Goal: Task Accomplishment & Management: Manage account settings

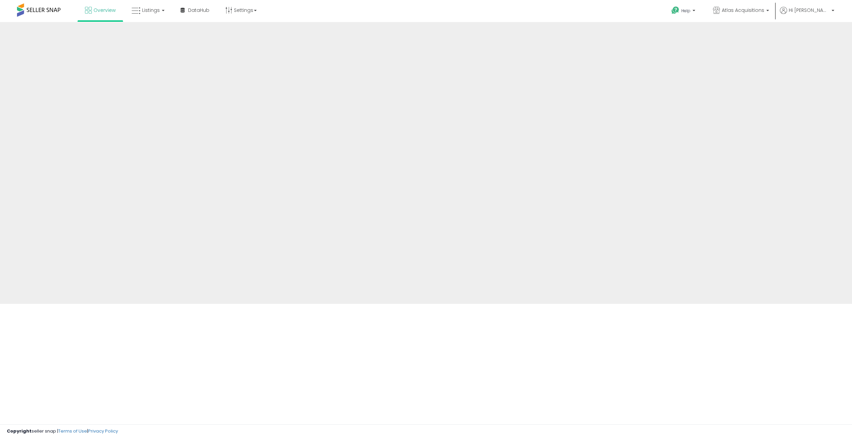
click at [141, 24] on div at bounding box center [426, 163] width 852 height 282
click at [142, 15] on link "Listings" at bounding box center [147, 10] width 43 height 20
click at [150, 16] on link "Listings" at bounding box center [147, 10] width 43 height 20
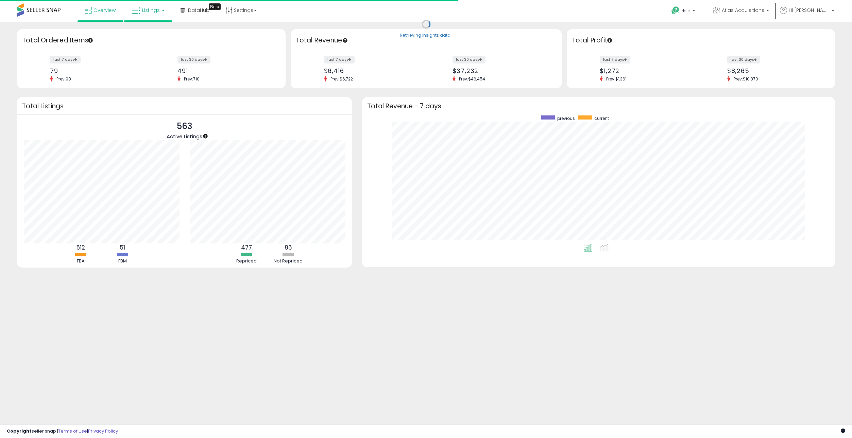
click at [155, 17] on link "Listings" at bounding box center [147, 10] width 43 height 20
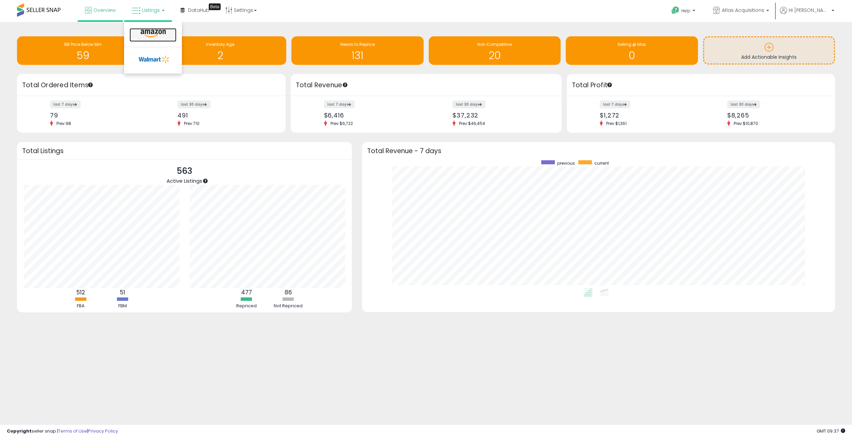
click at [158, 37] on icon at bounding box center [153, 33] width 30 height 9
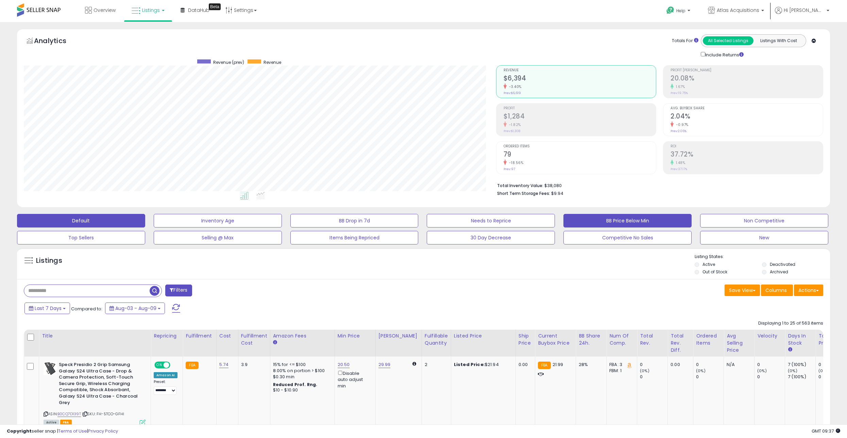
click at [282, 218] on button "BB Price Below Min" at bounding box center [218, 221] width 128 height 14
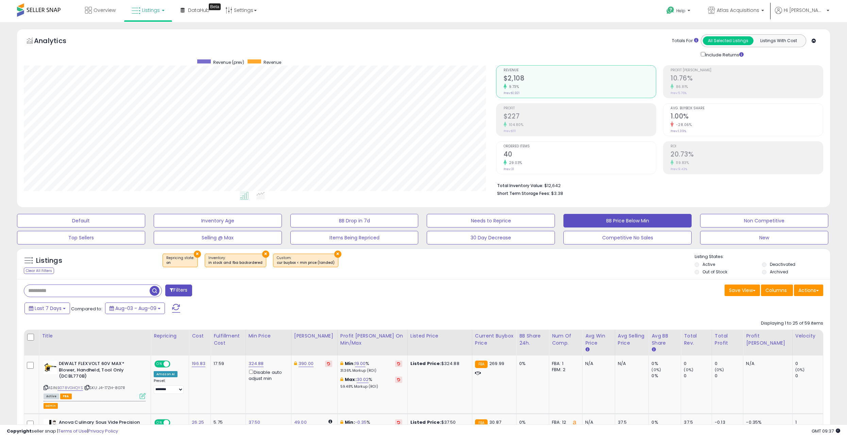
scroll to position [139, 472]
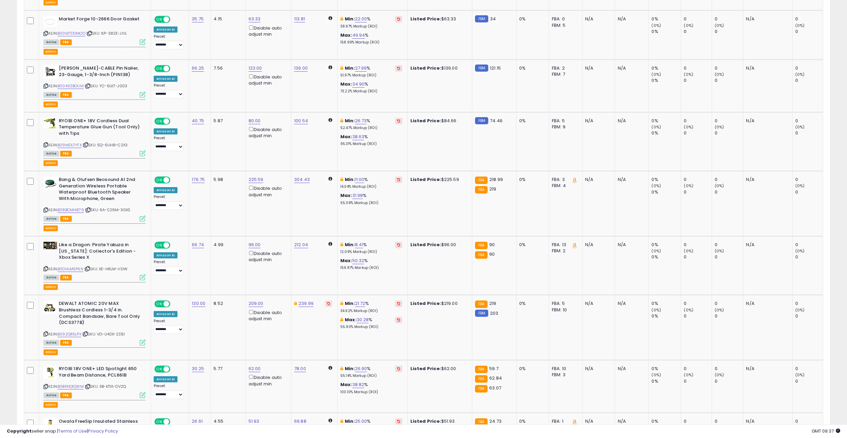
scroll to position [1496, 0]
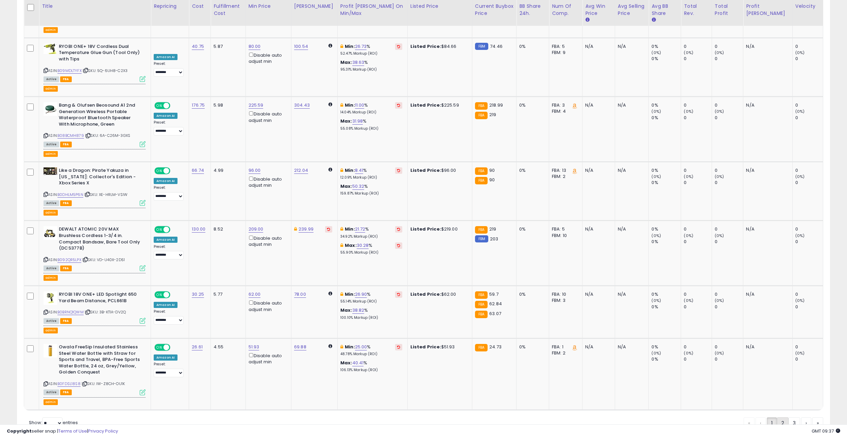
click at [801, 418] on link "2" at bounding box center [806, 424] width 10 height 12
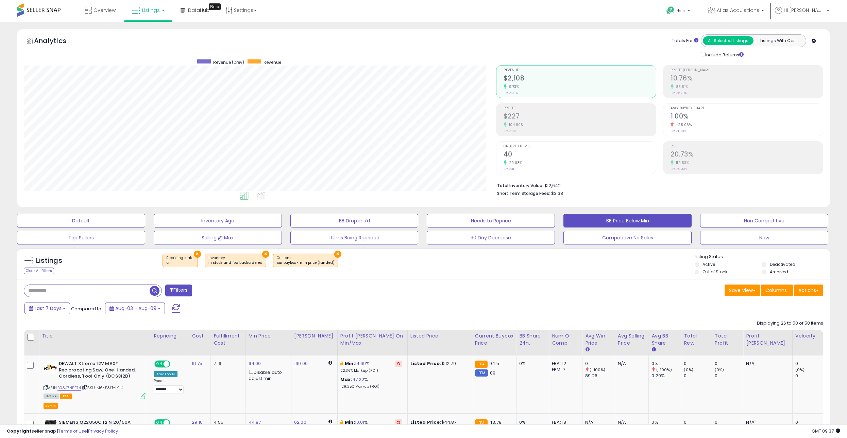
scroll to position [339753, 339420]
